Goal: Information Seeking & Learning: Learn about a topic

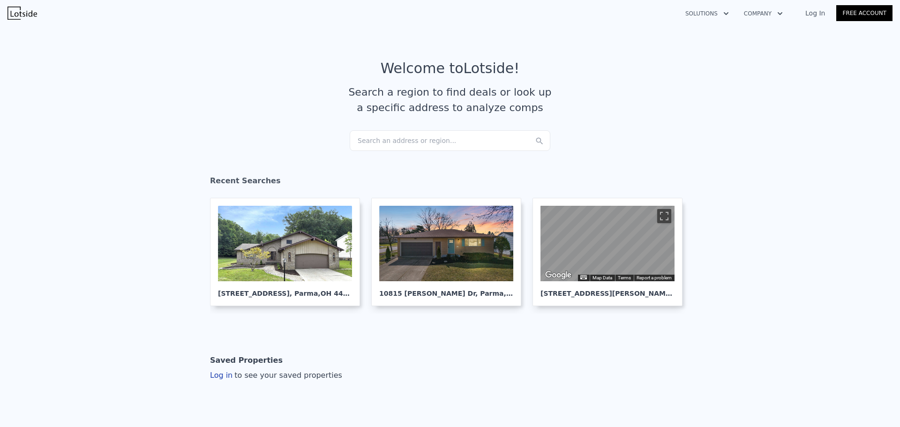
click at [431, 128] on article "Welcome to Lotside ! Search a region to find deals or look up a specific addres…" at bounding box center [450, 95] width 600 height 70
click at [430, 147] on div "Search an address or region..." at bounding box center [450, 140] width 201 height 21
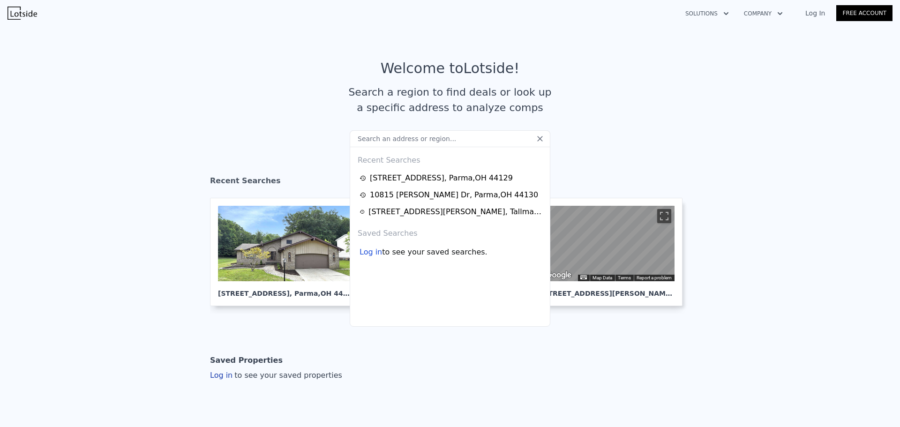
click at [397, 136] on input "text" at bounding box center [450, 138] width 201 height 17
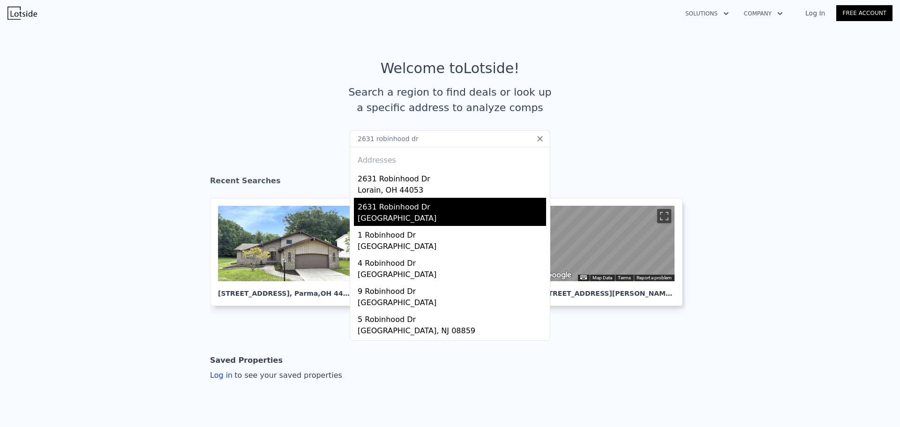
type input "2631 robinhood dr"
click at [407, 212] on div "2631 Robinhood Dr" at bounding box center [452, 205] width 188 height 15
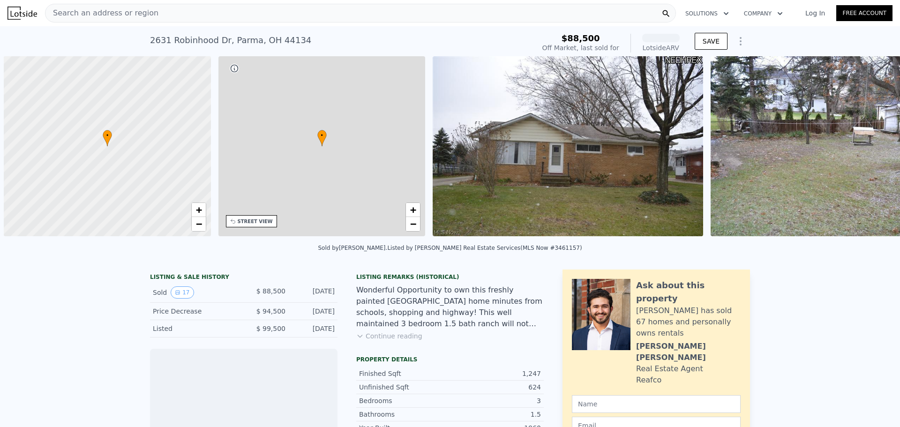
scroll to position [0, 4]
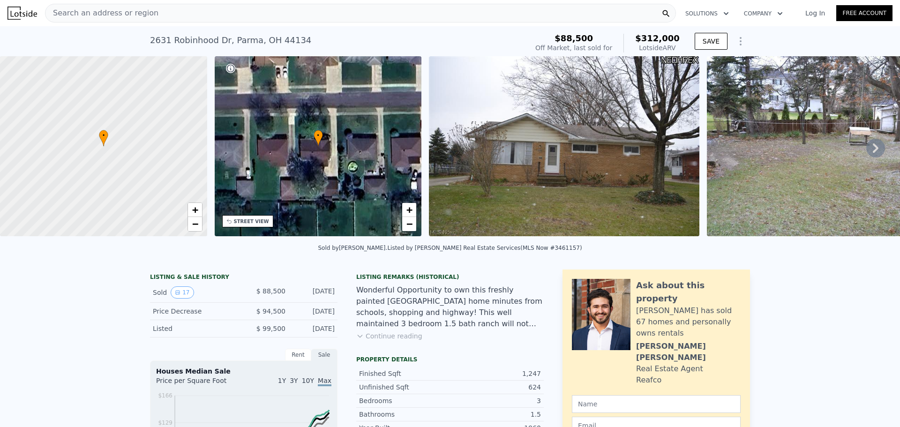
click at [394, 348] on div "Listing Remarks (Historical) Wonderful Opportunity to own this freshly painted …" at bounding box center [449, 312] width 187 height 79
click at [394, 341] on button "Continue reading" at bounding box center [389, 335] width 66 height 9
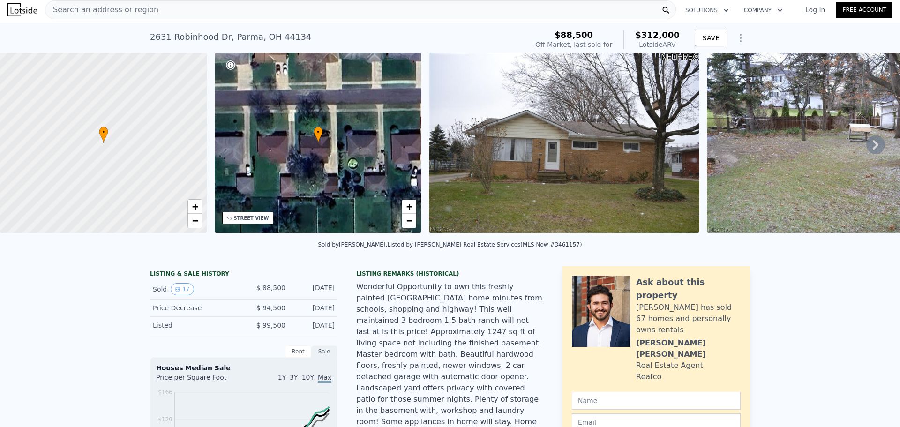
scroll to position [141, 0]
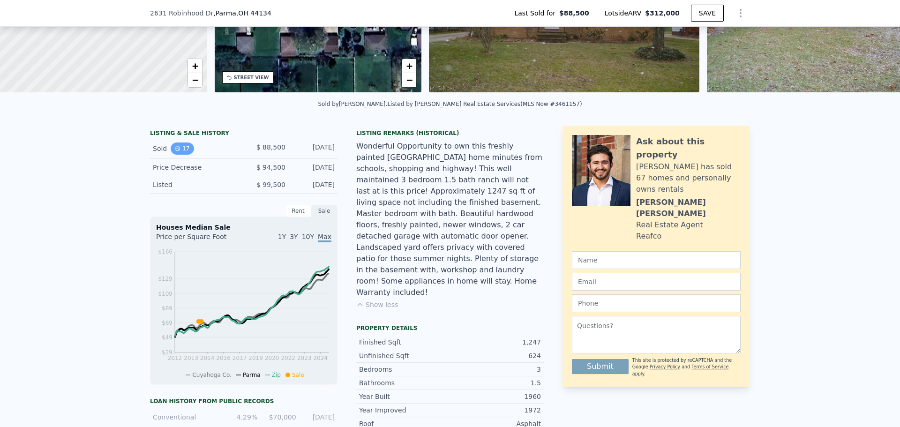
click at [180, 152] on button "17" at bounding box center [182, 148] width 23 height 12
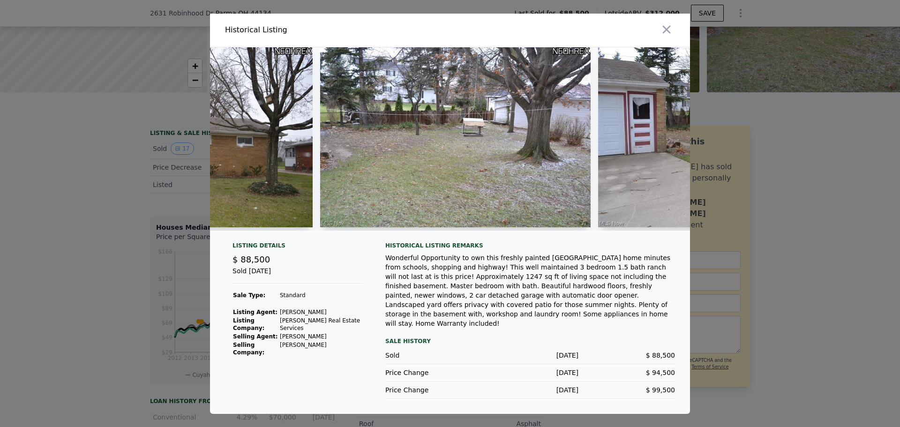
scroll to position [0, 0]
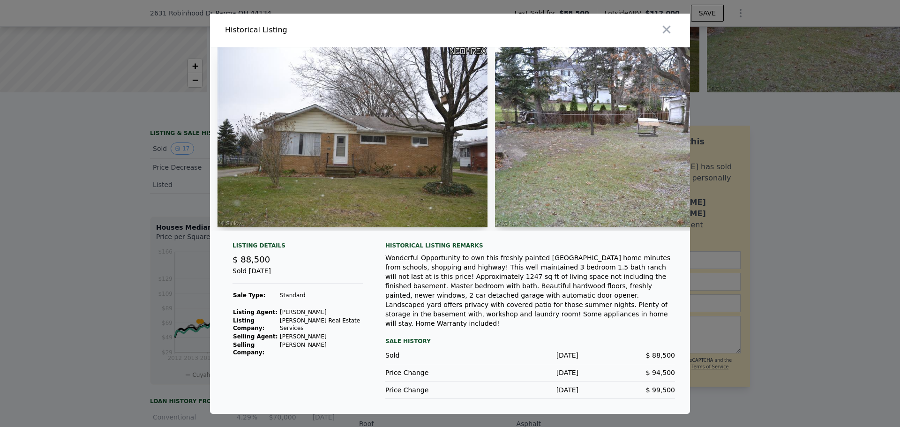
click at [875, 193] on div at bounding box center [450, 213] width 900 height 427
